Goal: Task Accomplishment & Management: Manage account settings

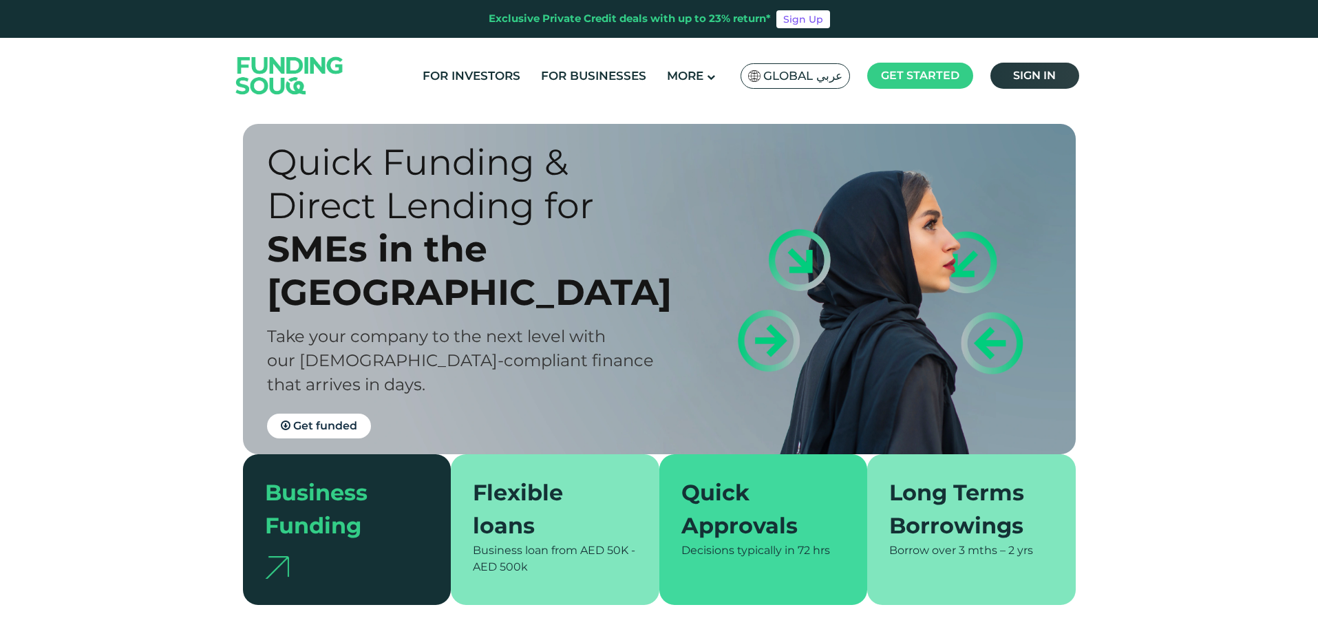
click at [1056, 81] on span "Sign in" at bounding box center [1034, 75] width 43 height 13
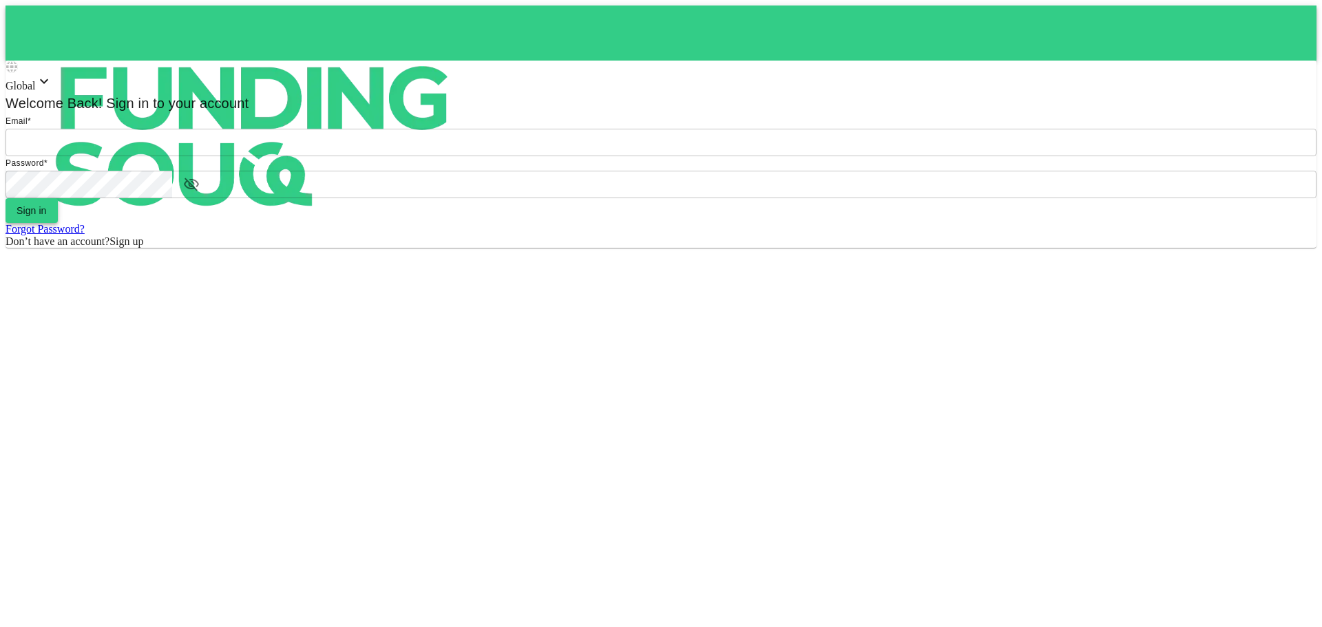
type input "Aasik.mmm@gmail.com"
click at [58, 223] on button "Sign in" at bounding box center [32, 210] width 52 height 25
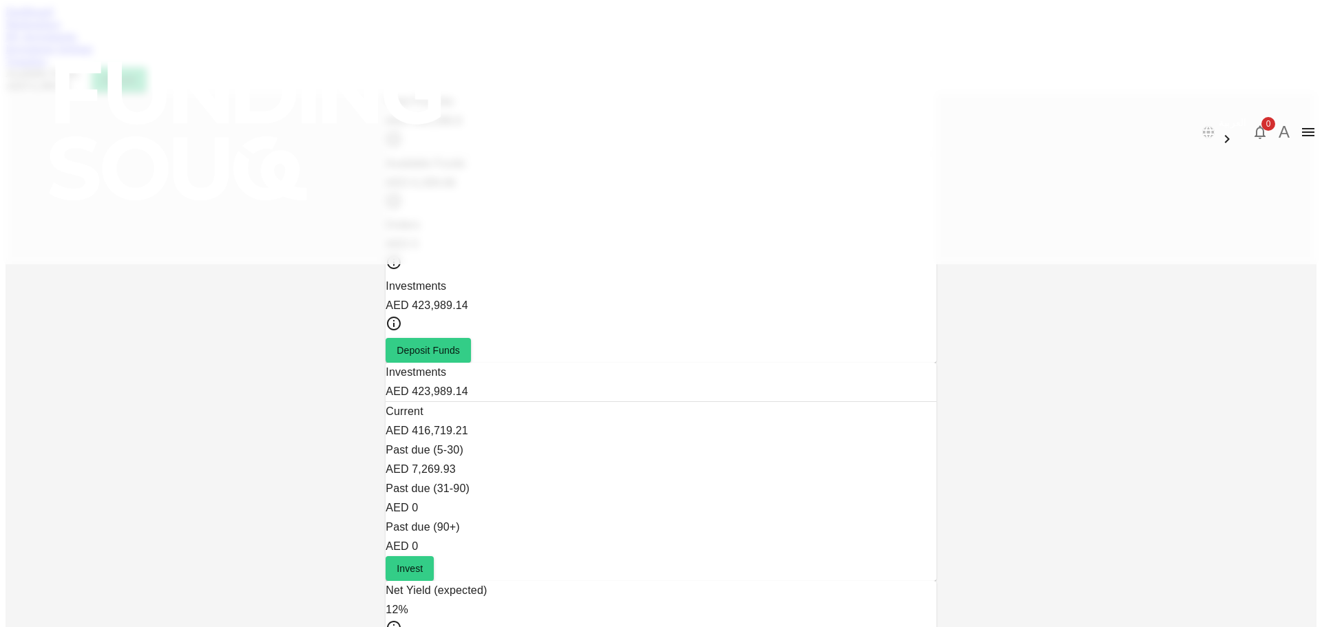
click at [77, 42] on link "My Investments" at bounding box center [42, 36] width 72 height 12
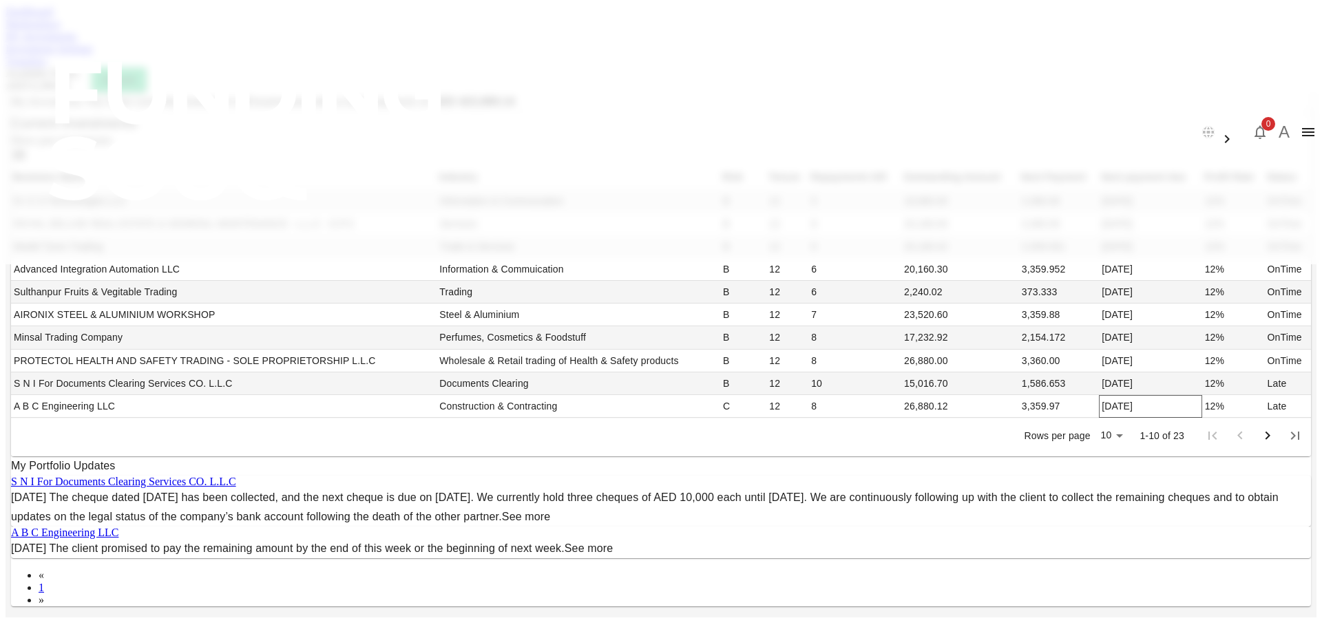
scroll to position [412, 0]
click at [836, 308] on body "العربية 0 A Dashboard Marketplace My Investments Investment Settings Transfers …" at bounding box center [661, 540] width 1311 height 1069
click at [846, 399] on li "100" at bounding box center [839, 409] width 41 height 25
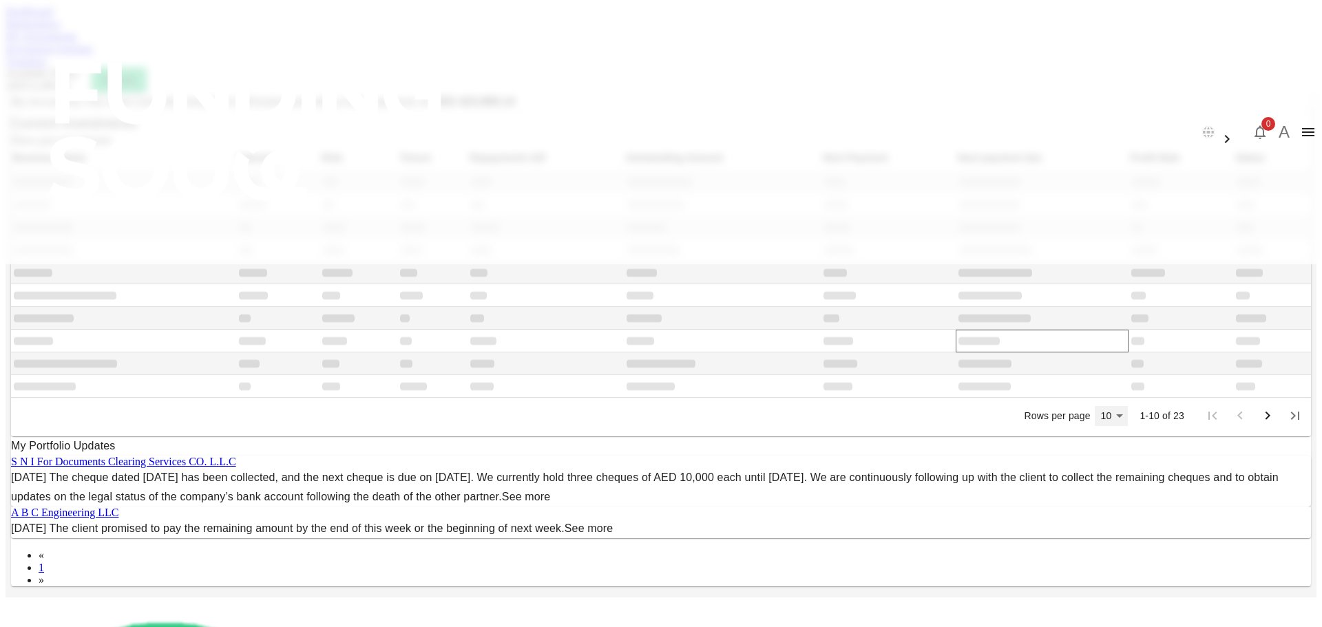
type input "100"
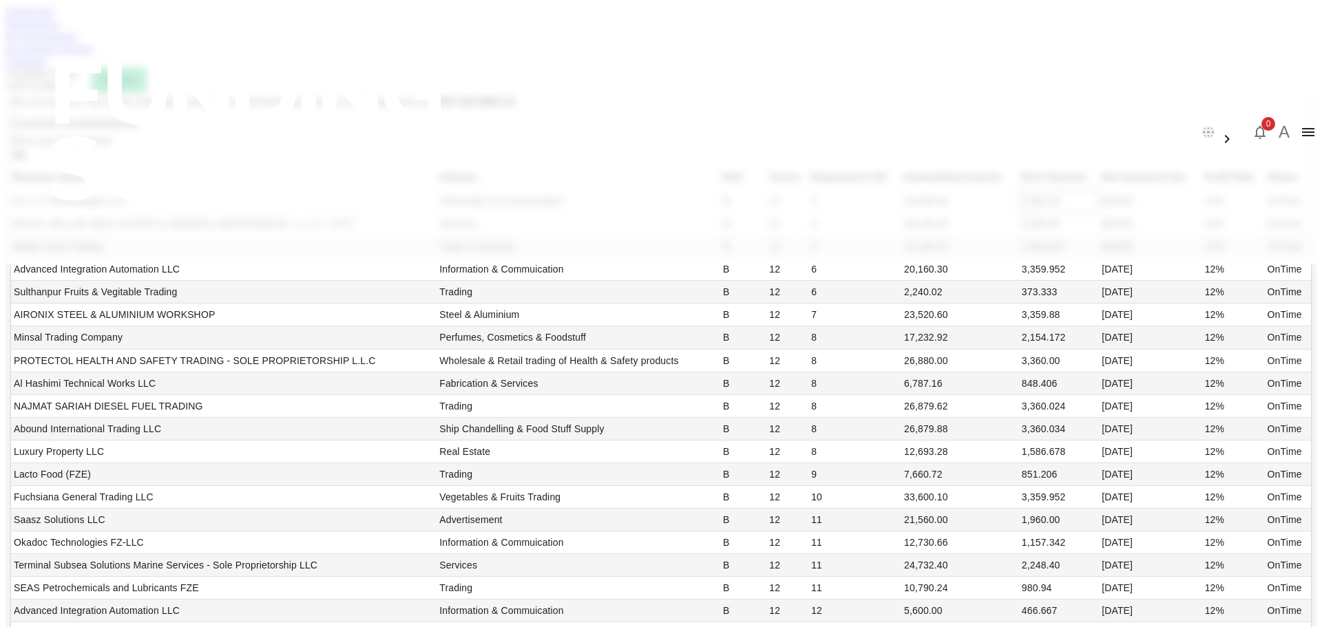
scroll to position [11, 0]
